Goal: Navigation & Orientation: Find specific page/section

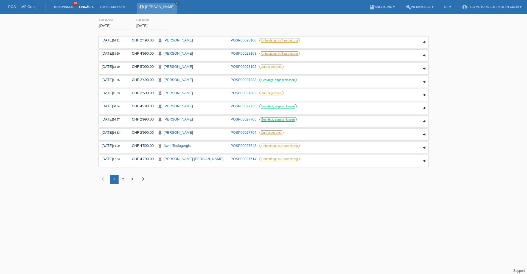
click at [176, 3] on icon "close" at bounding box center [177, 3] width 3 height 3
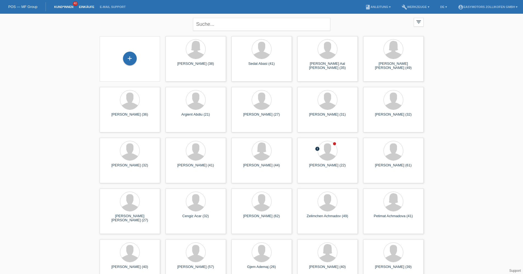
click at [92, 7] on link "Einkäufe" at bounding box center [86, 6] width 21 height 3
